Goal: Find specific page/section: Find specific page/section

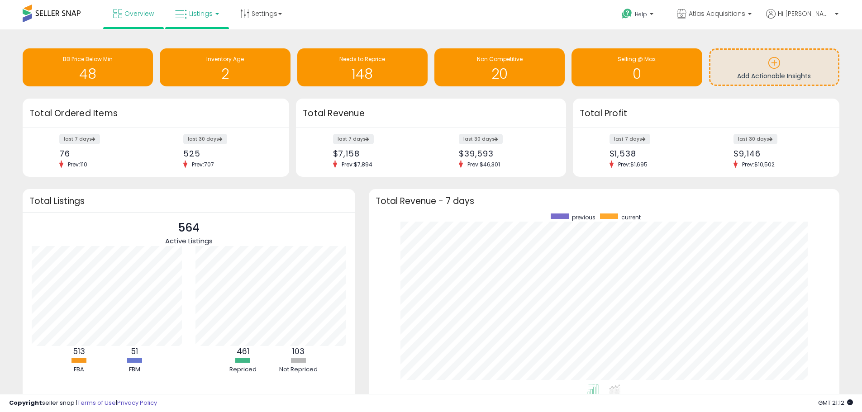
click at [200, 23] on link "Listings" at bounding box center [196, 13] width 57 height 27
click at [205, 49] on icon at bounding box center [203, 45] width 39 height 12
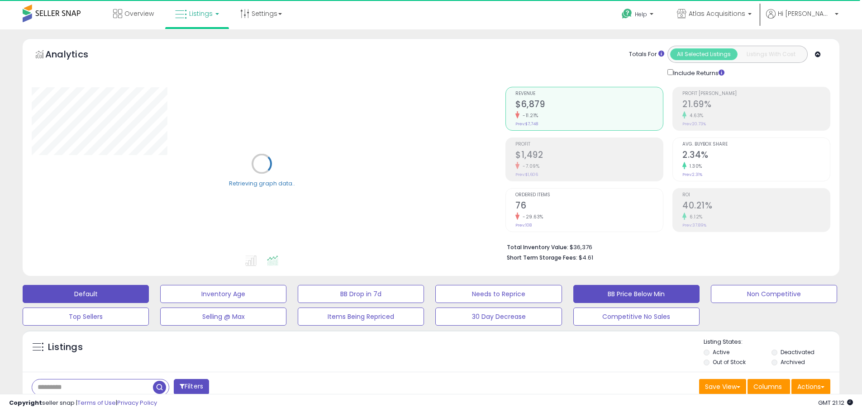
click at [286, 297] on button "BB Price Below Min" at bounding box center [223, 294] width 126 height 18
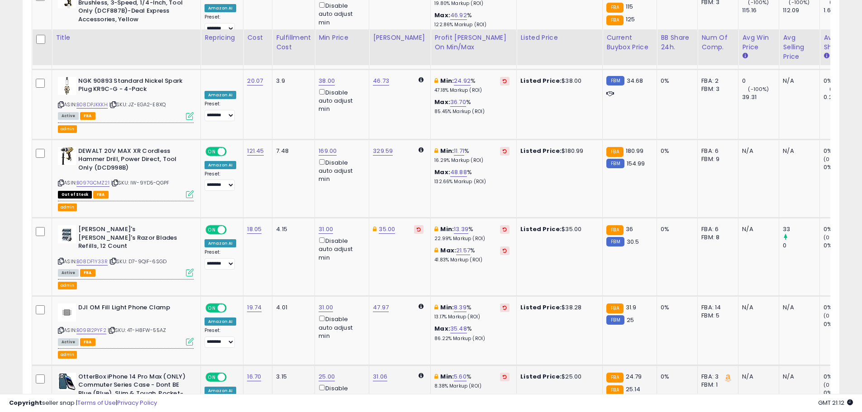
scroll to position [2125, 0]
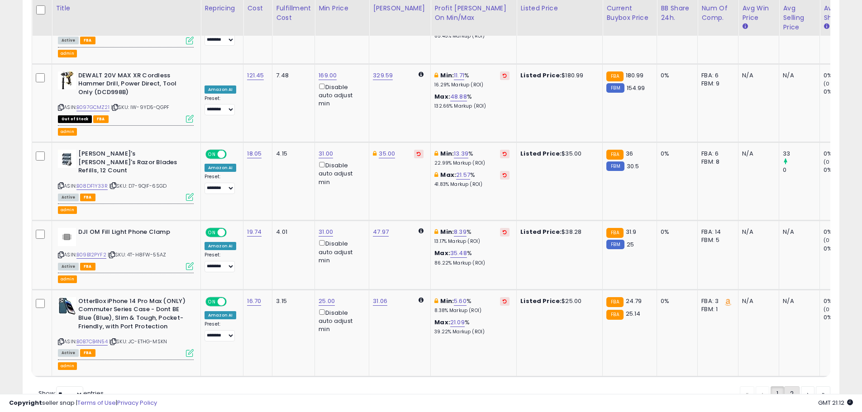
click at [816, 387] on link "2" at bounding box center [823, 394] width 14 height 15
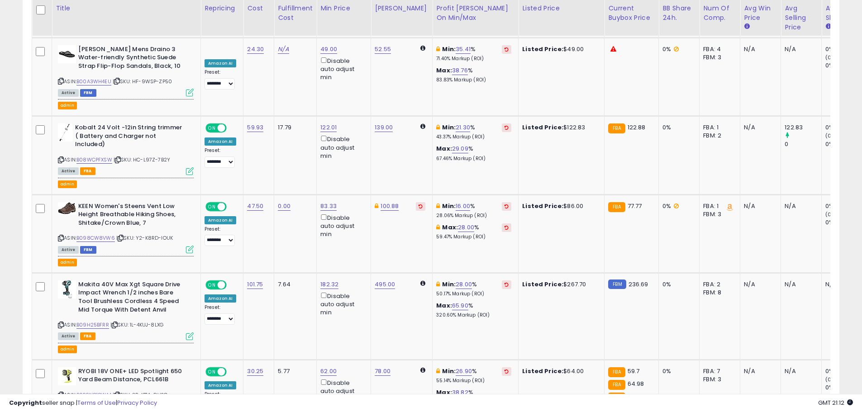
scroll to position [2302, 0]
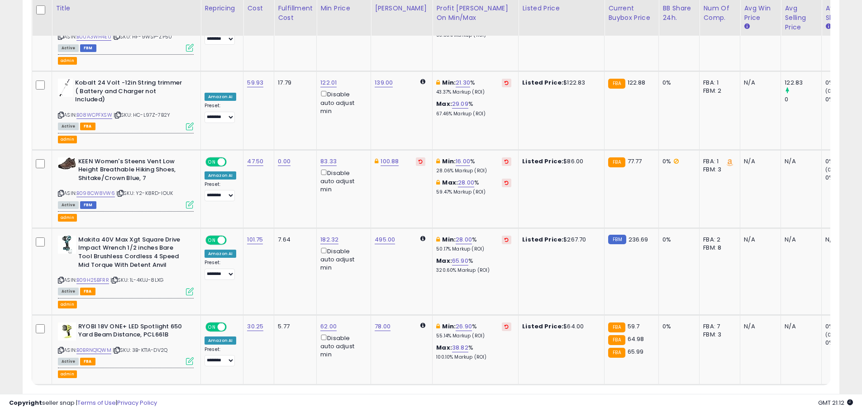
click at [753, 395] on link "1" at bounding box center [760, 402] width 15 height 15
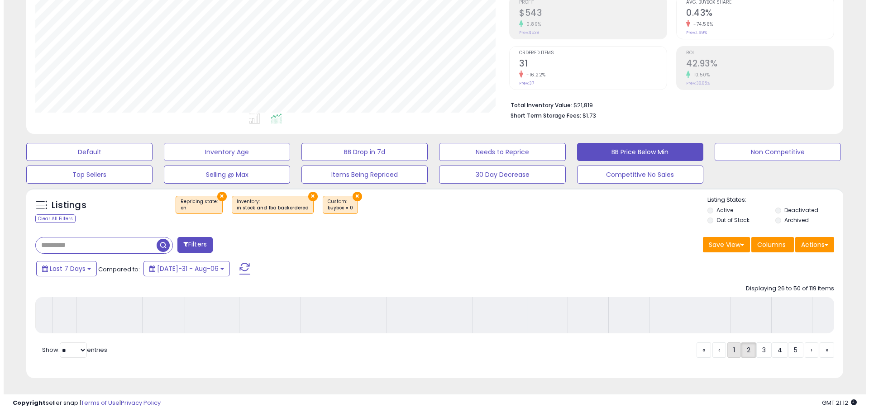
scroll to position [149, 0]
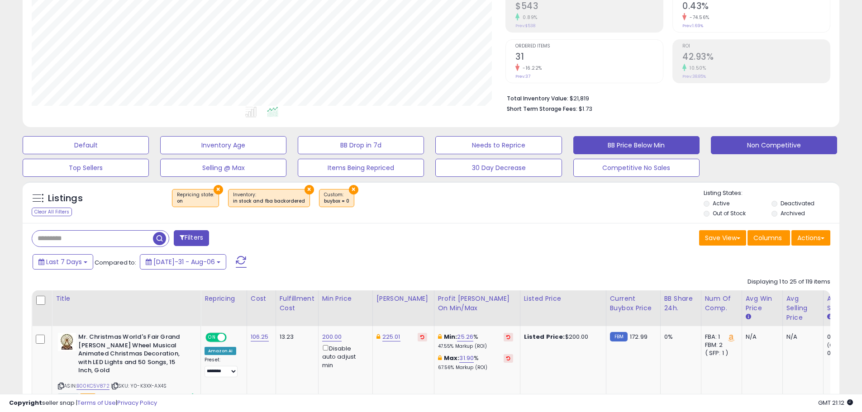
click at [149, 137] on button "Non Competitive" at bounding box center [86, 145] width 126 height 18
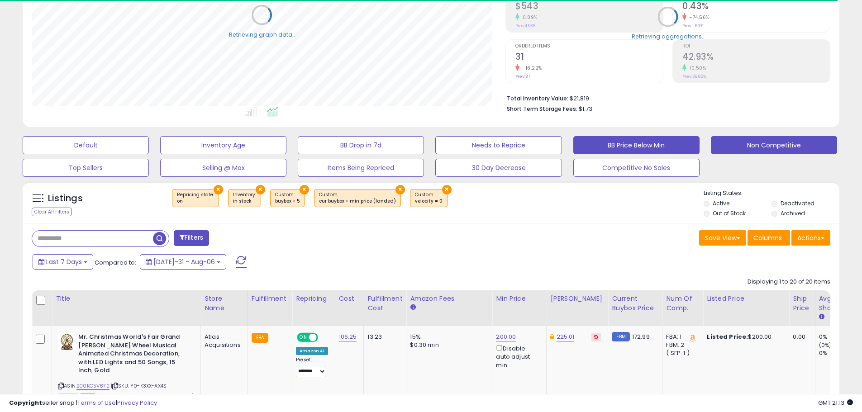
scroll to position [452404, 452115]
click at [149, 148] on button "BB Price Below Min" at bounding box center [86, 145] width 126 height 18
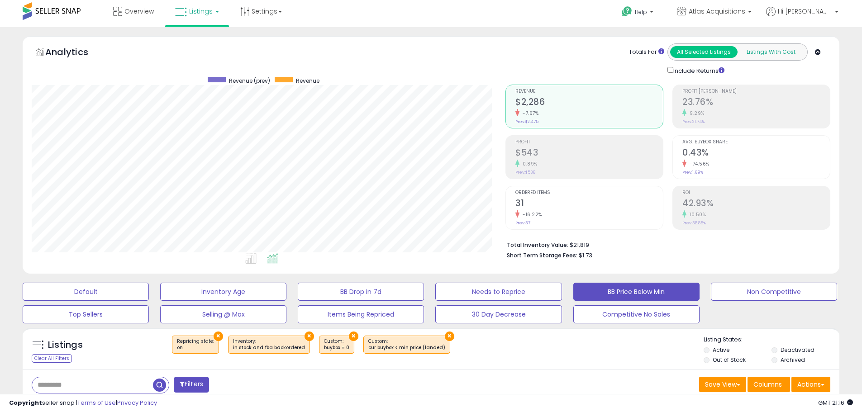
scroll to position [0, 0]
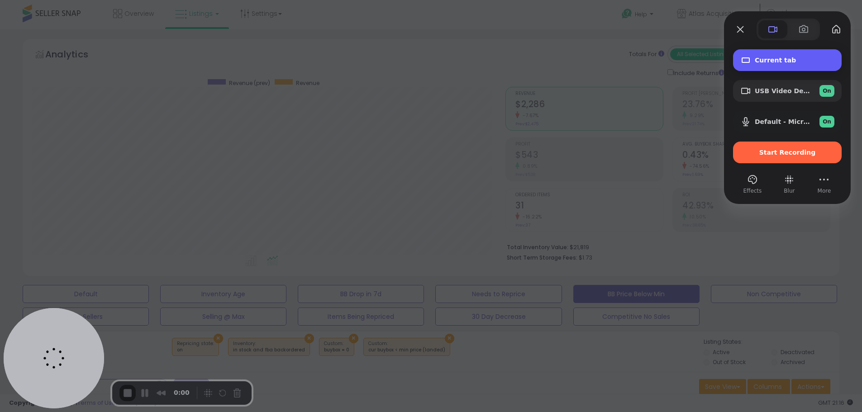
click at [778, 62] on span "Current tab" at bounding box center [795, 60] width 80 height 7
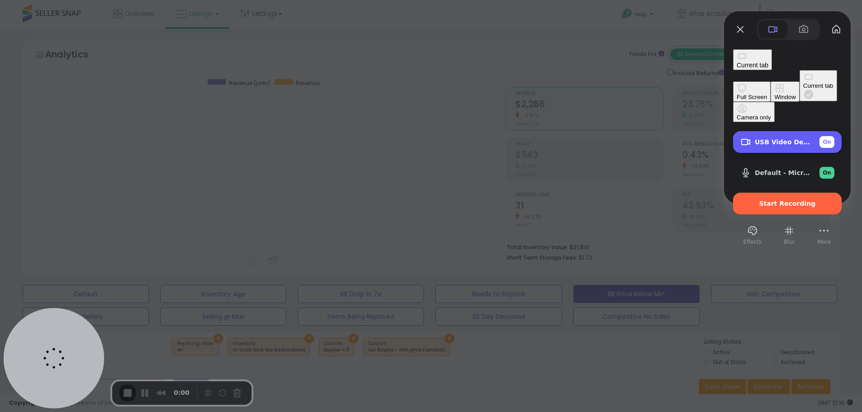
click at [775, 138] on span "USB Video Device (1532:0e05)" at bounding box center [783, 141] width 57 height 7
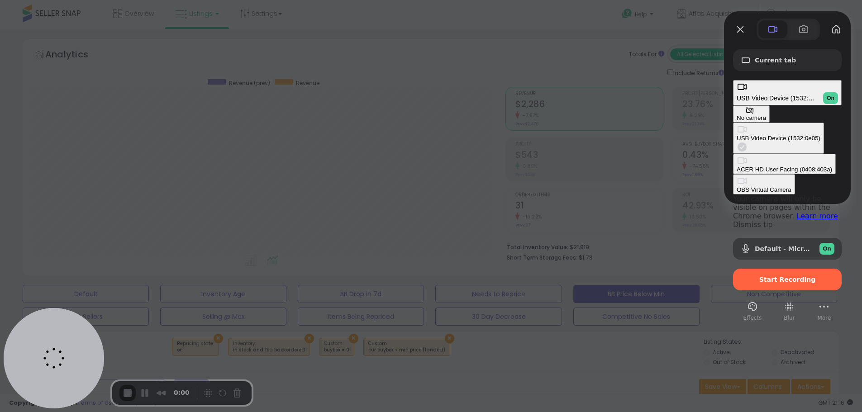
click at [737, 115] on div "No camera" at bounding box center [751, 118] width 29 height 7
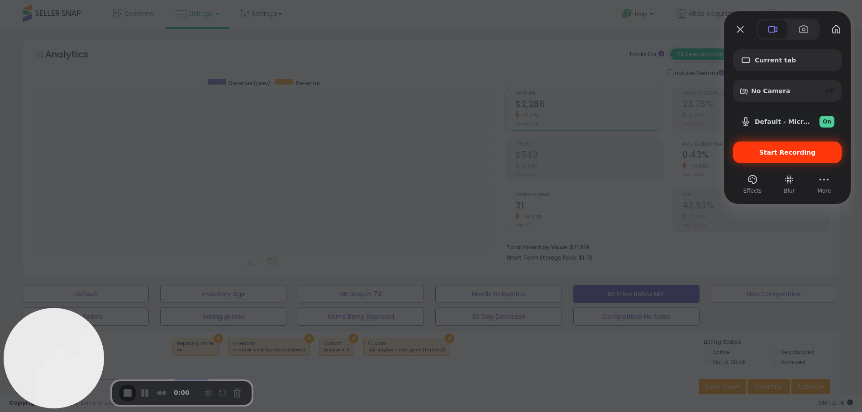
click at [785, 156] on span "Start Recording" at bounding box center [787, 152] width 57 height 7
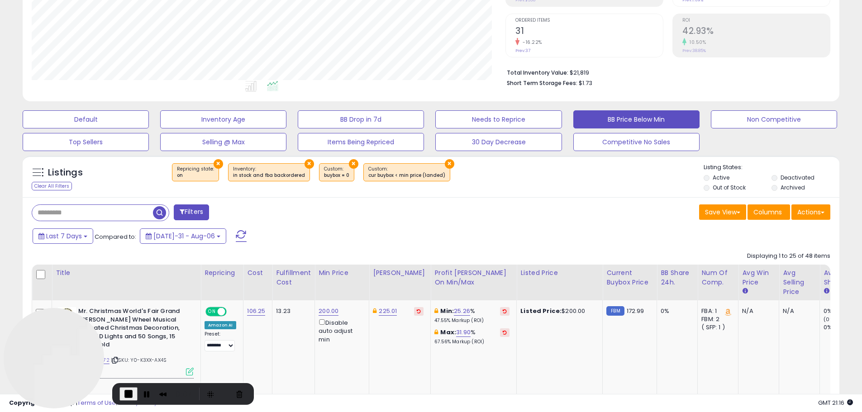
scroll to position [226, 0]
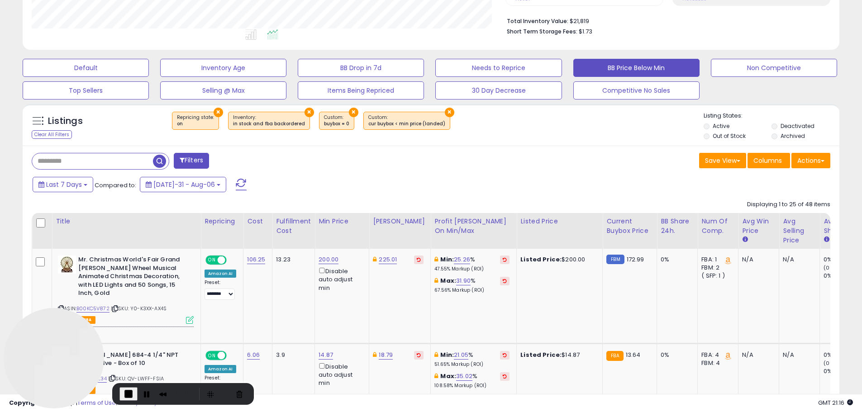
click at [809, 203] on div "Displaying 1 to 25 of 48 items" at bounding box center [788, 204] width 83 height 9
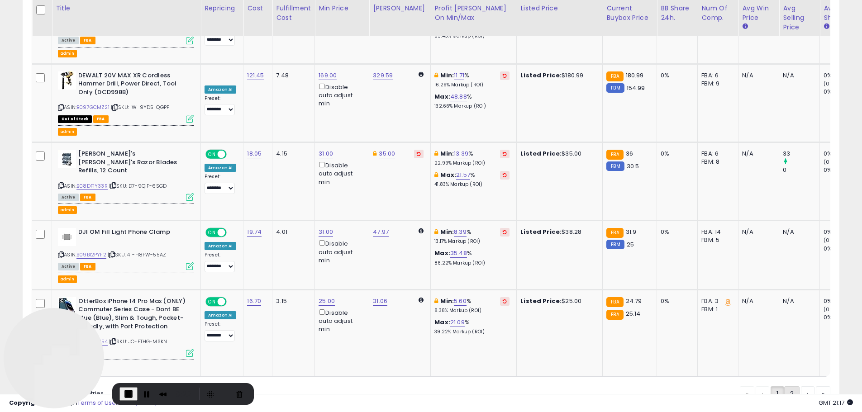
click at [816, 387] on link "2" at bounding box center [823, 394] width 14 height 15
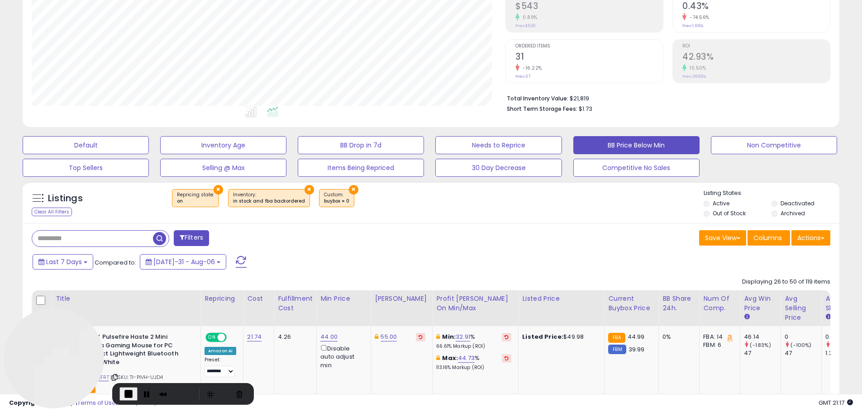
click at [809, 278] on div "Displaying 26 to 50 of 119 items" at bounding box center [786, 282] width 88 height 9
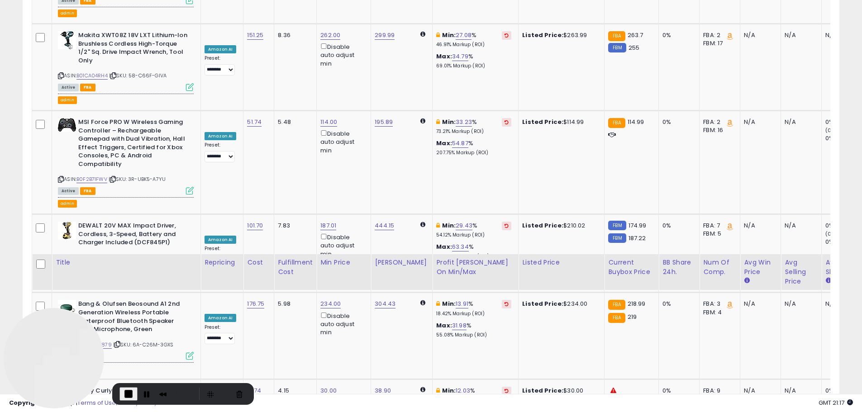
scroll to position [2302, 0]
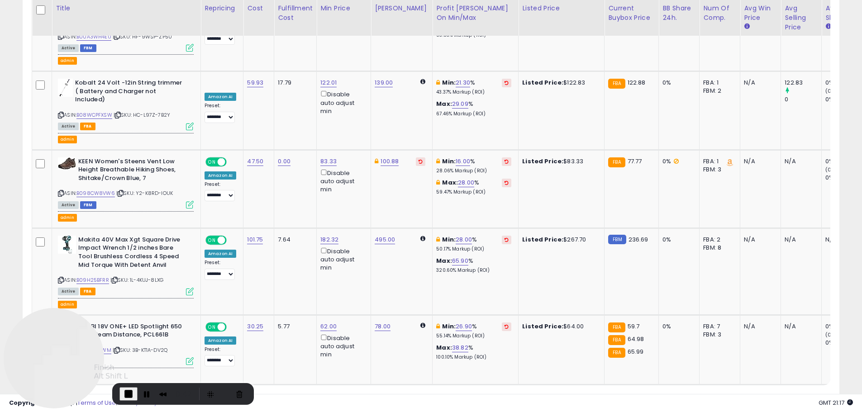
click at [121, 395] on button "End Recording" at bounding box center [128, 394] width 18 height 14
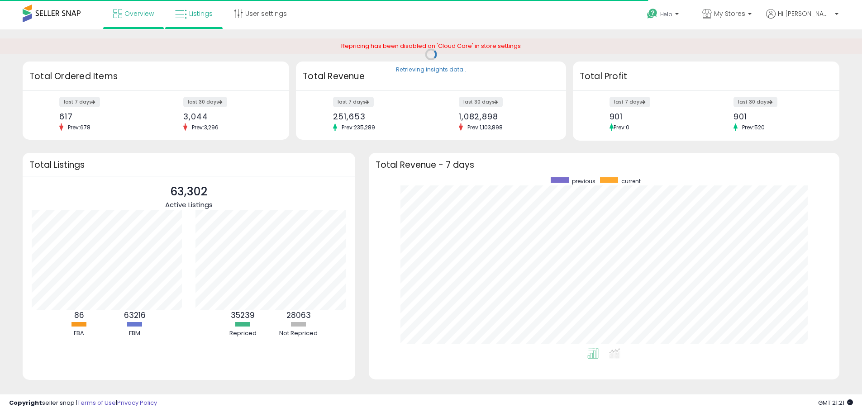
scroll to position [171, 453]
click at [177, 20] on link "Listings" at bounding box center [193, 13] width 51 height 27
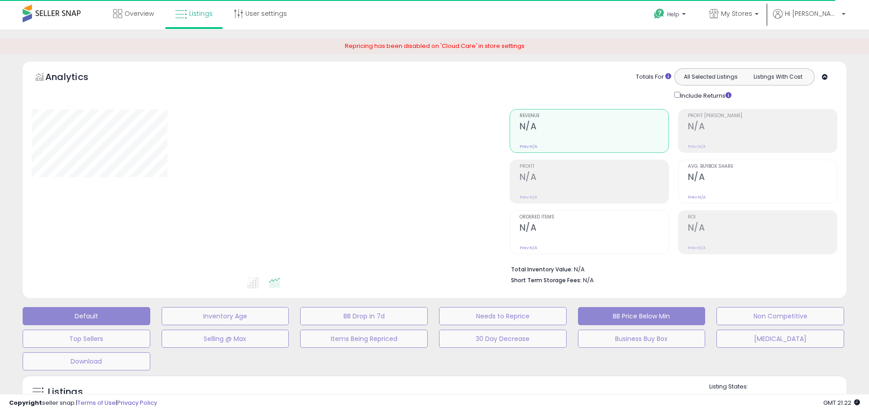
type input "**********"
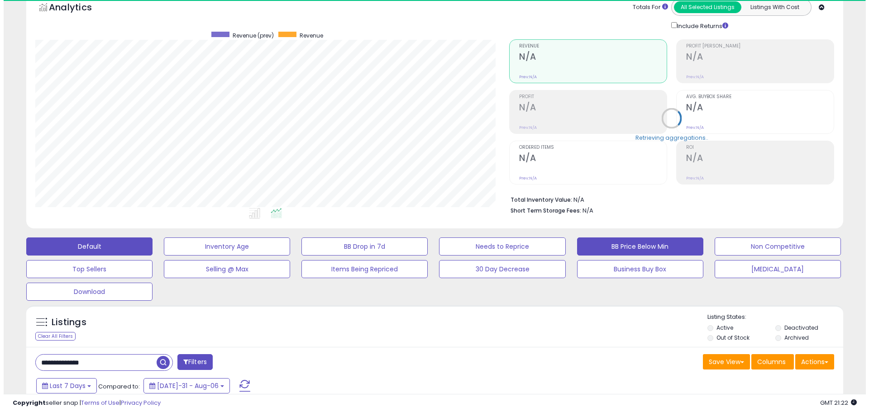
scroll to position [91, 0]
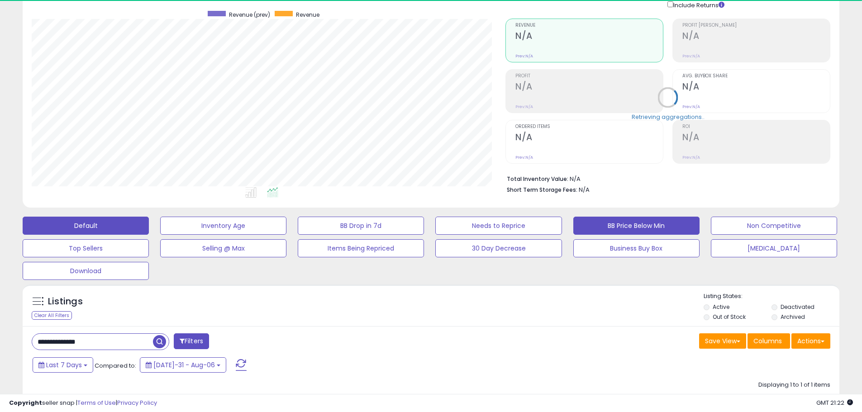
click at [286, 229] on button "BB Price Below Min" at bounding box center [223, 226] width 126 height 18
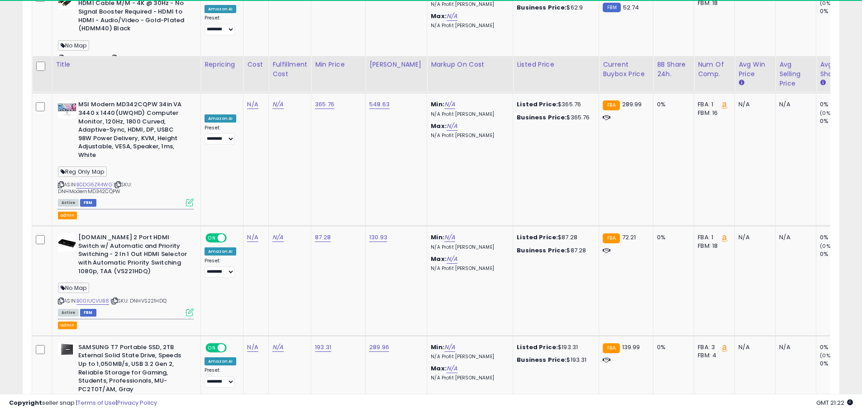
scroll to position [2658, 0]
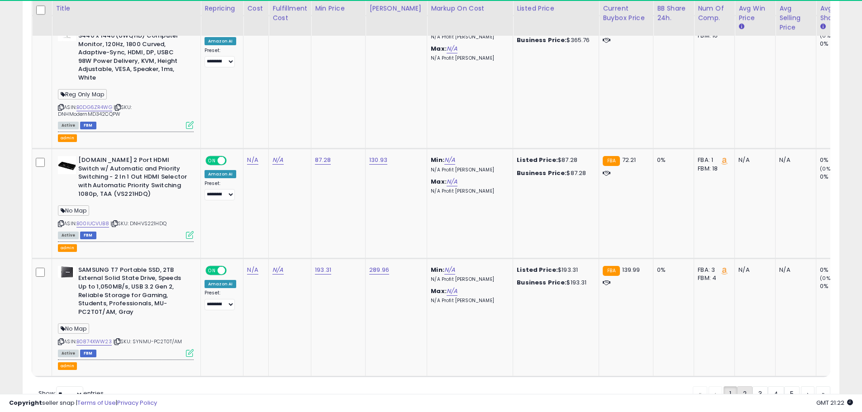
click at [768, 387] on link "2" at bounding box center [776, 394] width 16 height 15
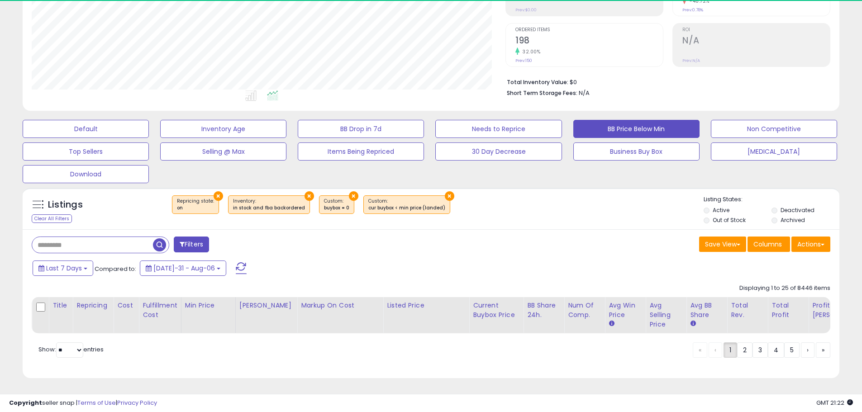
scroll to position [186, 474]
